Goal: Transaction & Acquisition: Purchase product/service

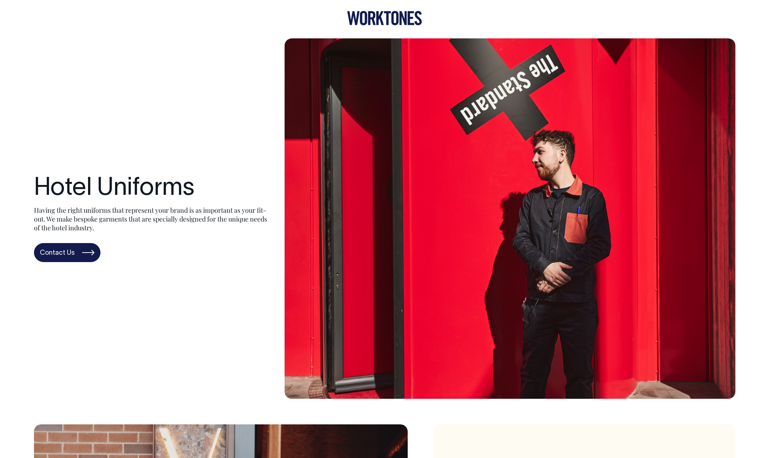
click at [371, 22] on icon at bounding box center [384, 18] width 75 height 14
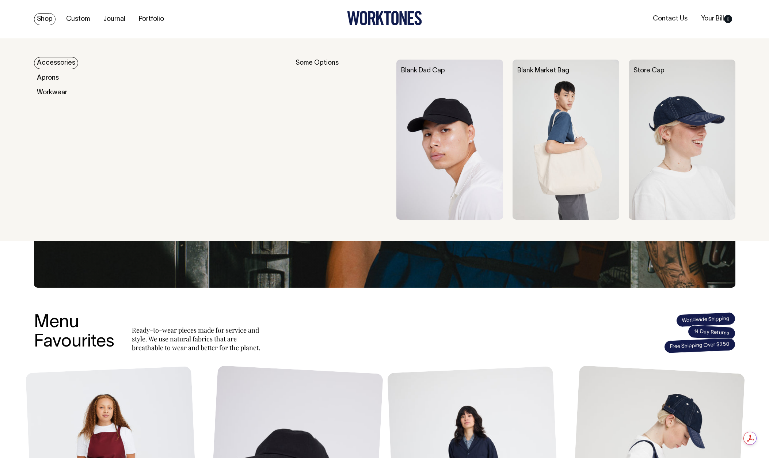
click at [41, 20] on link "Shop" at bounding box center [45, 19] width 22 height 12
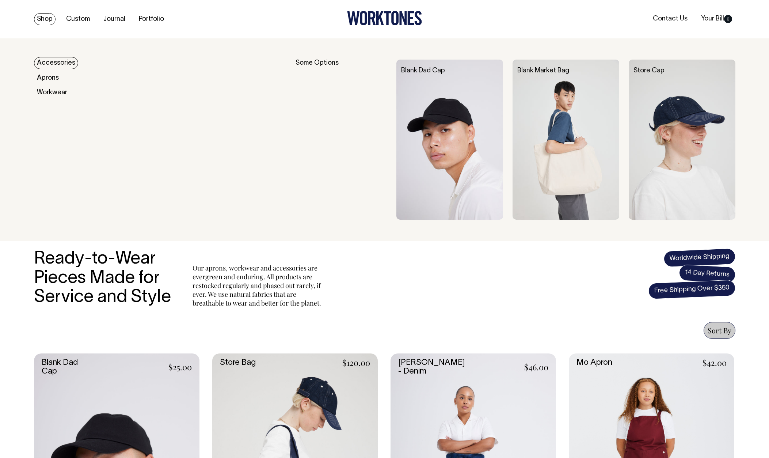
click at [45, 60] on link "Accessories" at bounding box center [56, 63] width 44 height 12
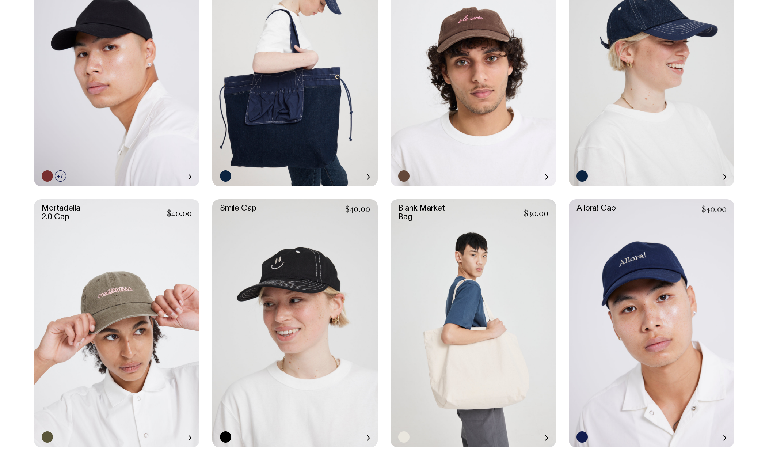
scroll to position [416, 0]
